Goal: Task Accomplishment & Management: Use online tool/utility

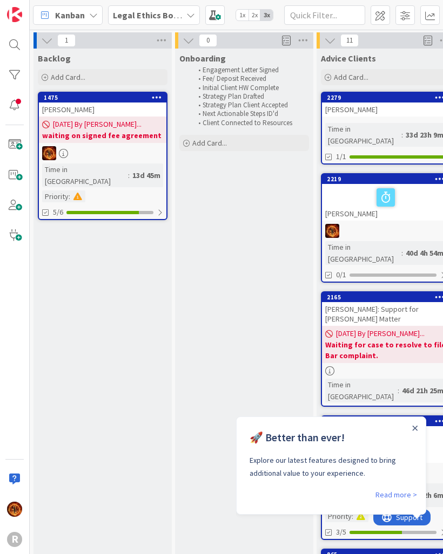
click at [151, 11] on b "Legal Ethics Board" at bounding box center [149, 15] width 73 height 11
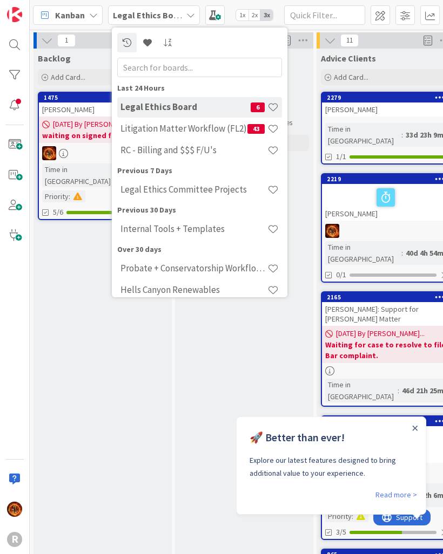
click at [226, 128] on h4 "Litigation Matter Workflow (FL2)" at bounding box center [183, 128] width 127 height 11
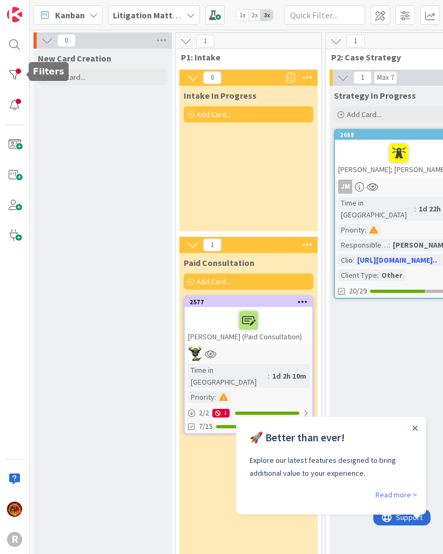
click at [14, 67] on div at bounding box center [15, 75] width 22 height 22
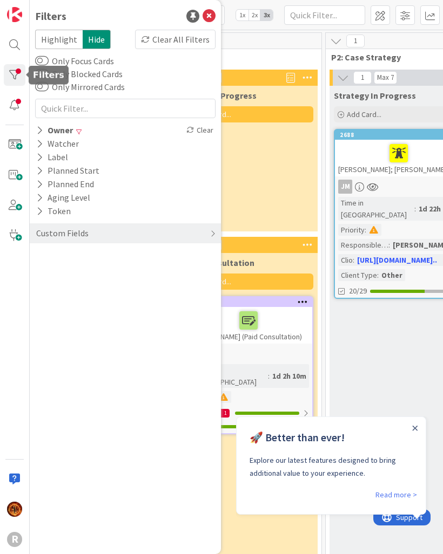
click at [42, 124] on div "Owner" at bounding box center [54, 130] width 39 height 13
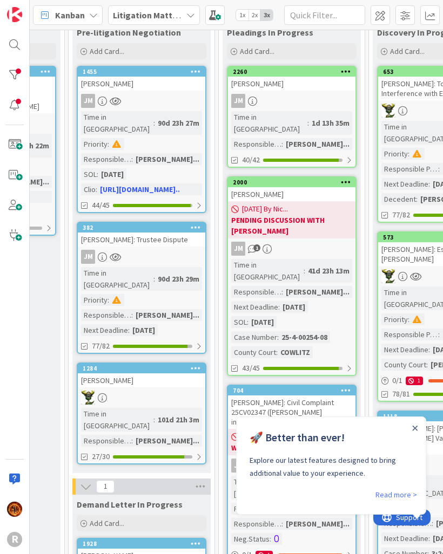
click at [414, 418] on div "🚀 Better than ever! Explore our latest features designed to bring additional va…" at bounding box center [330, 452] width 189 height 71
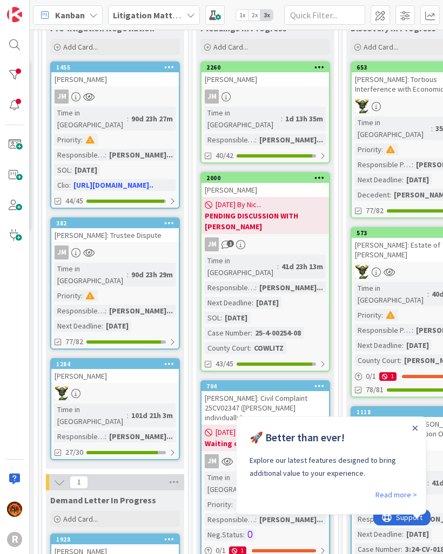
click at [413, 418] on div "🚀 Better than ever! Explore our latest features designed to bring additional va…" at bounding box center [330, 452] width 189 height 71
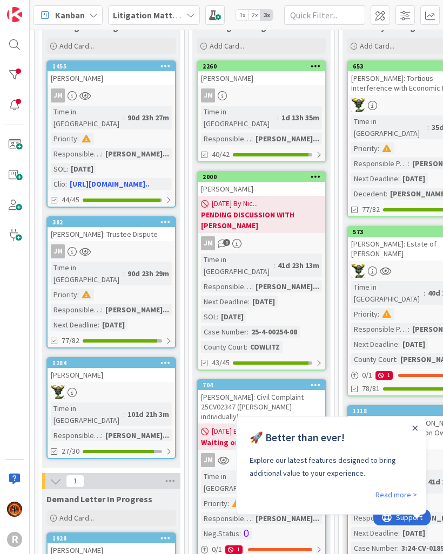
scroll to position [69, 439]
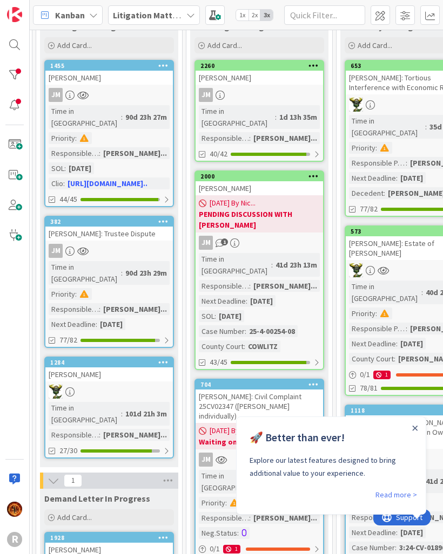
click at [415, 425] on div "Close Announcement" at bounding box center [414, 428] width 5 height 11
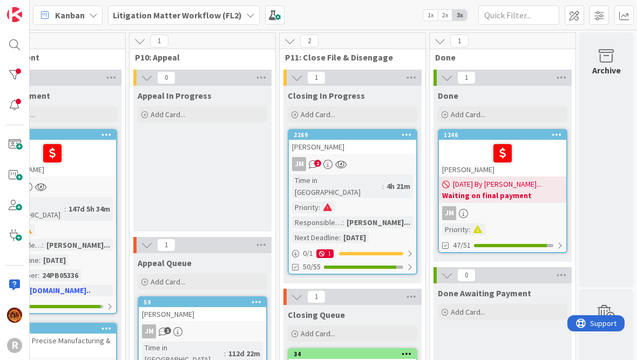
scroll to position [0, 1397]
click at [320, 167] on div "JM 2" at bounding box center [352, 164] width 127 height 14
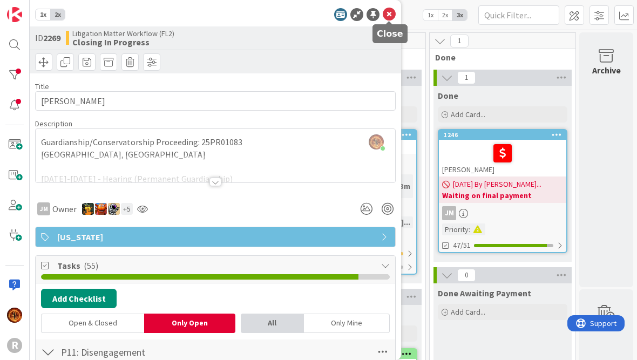
click at [395, 9] on icon at bounding box center [389, 14] width 13 height 13
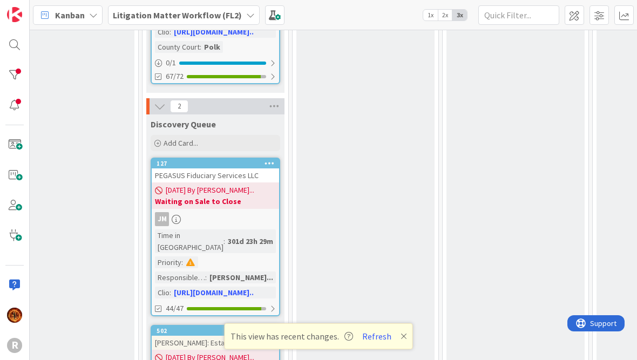
scroll to position [1642, 633]
click at [401, 340] on icon at bounding box center [404, 336] width 6 height 9
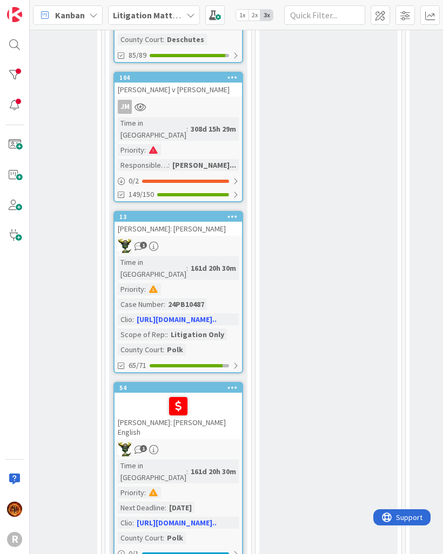
scroll to position [1152, 671]
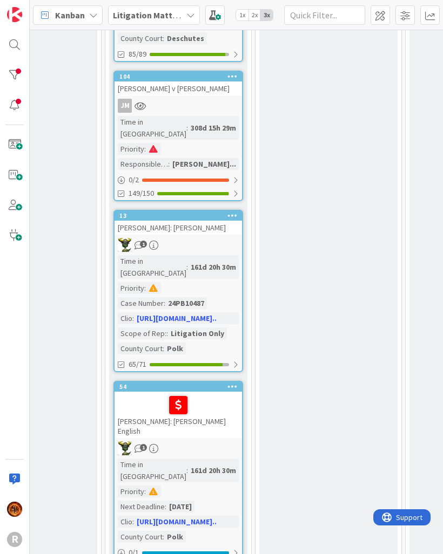
click at [229, 392] on div "ELWOOD: Elwood v. English" at bounding box center [177, 415] width 127 height 46
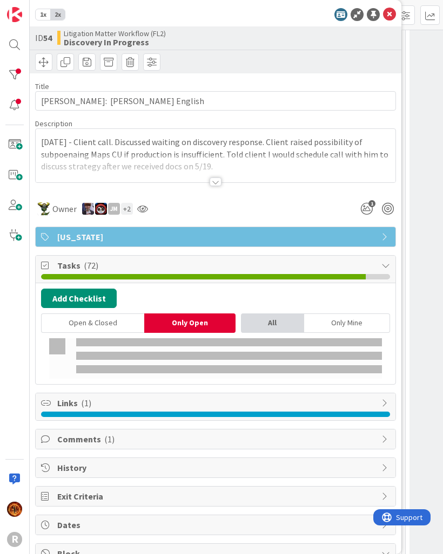
type textarea "x"
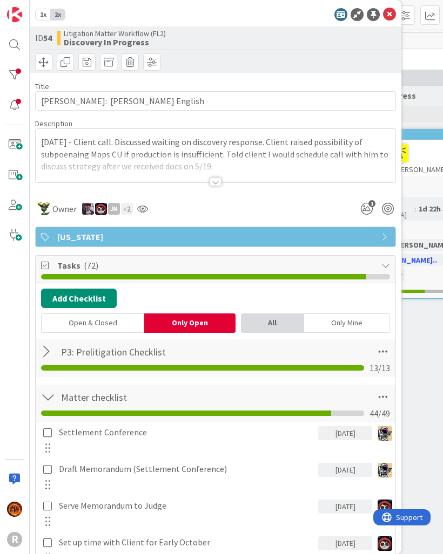
type textarea "x"
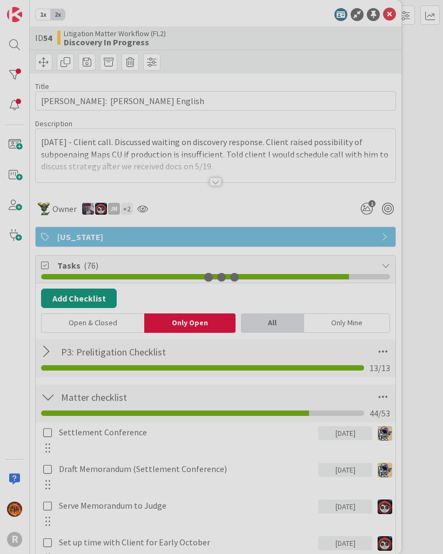
click at [390, 11] on div at bounding box center [221, 277] width 443 height 554
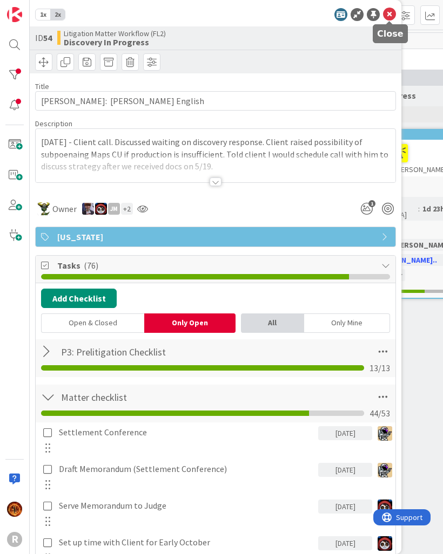
click at [389, 13] on icon at bounding box center [389, 14] width 13 height 13
